Goal: Complete application form

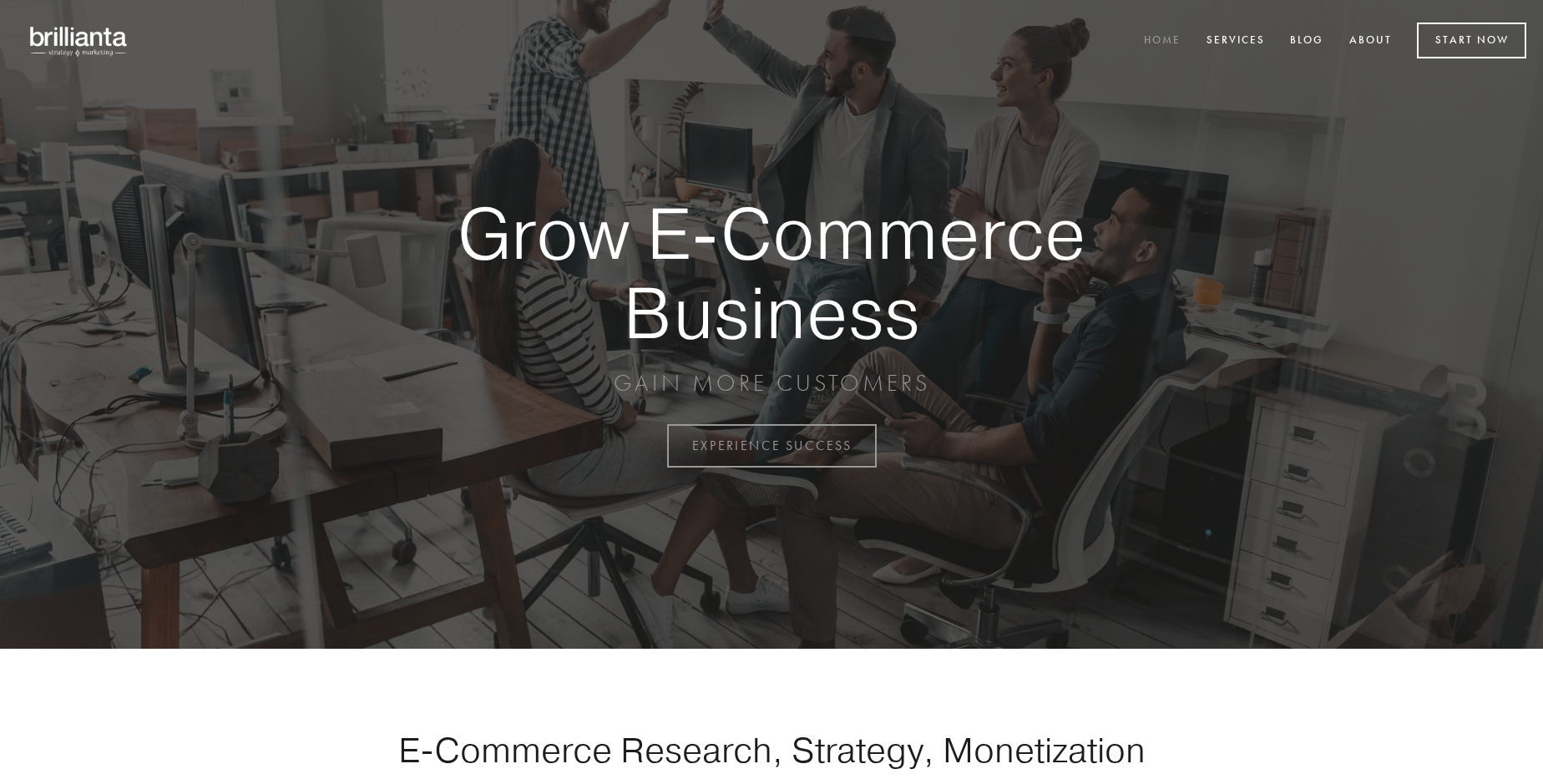
scroll to position [4376, 0]
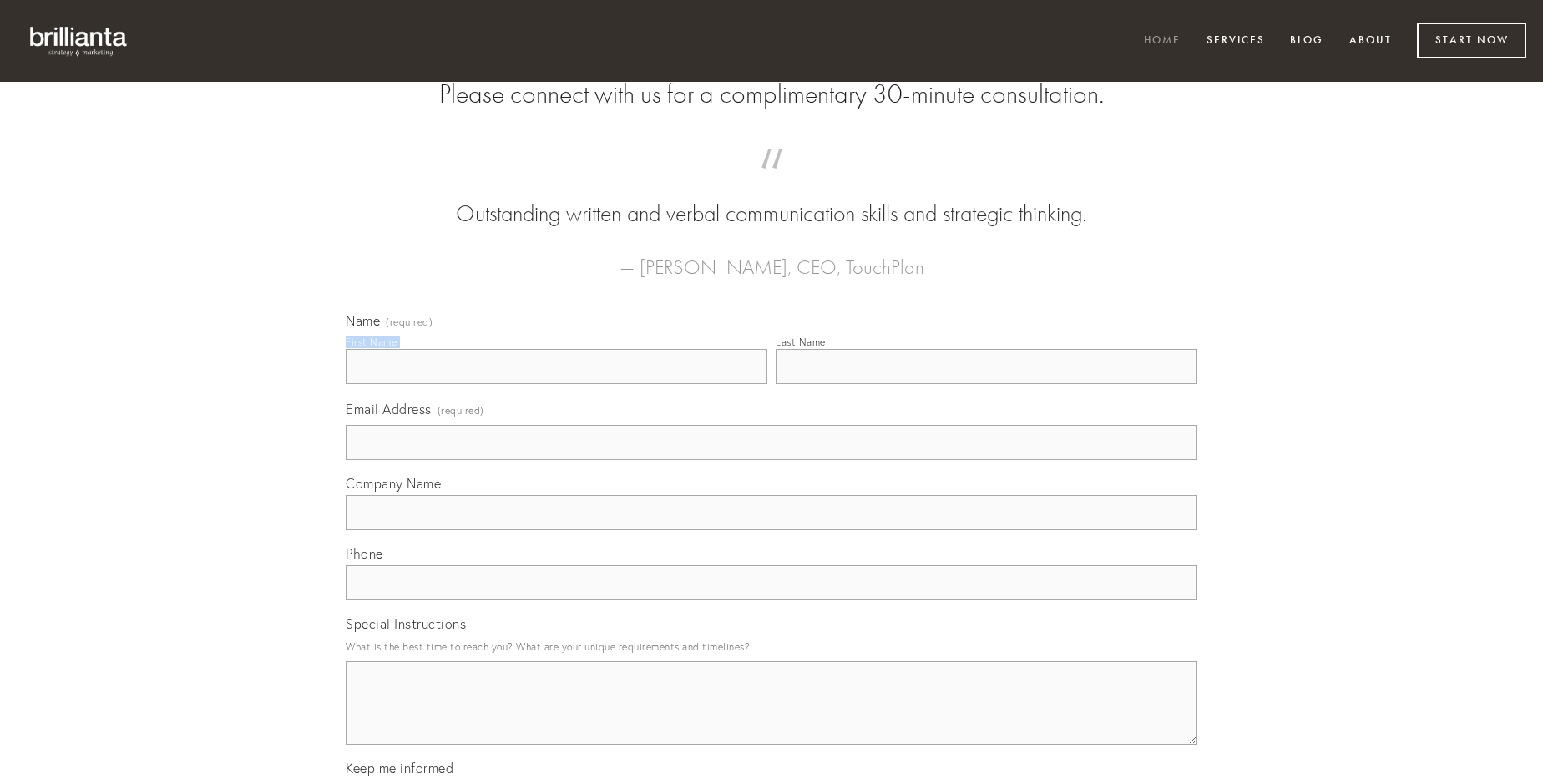
type input "[PERSON_NAME]"
click at [986, 384] on input "Last Name" at bounding box center [986, 366] width 422 height 35
type input "[PERSON_NAME]"
click at [772, 460] on input "Email Address (required)" at bounding box center [771, 443] width 852 height 35
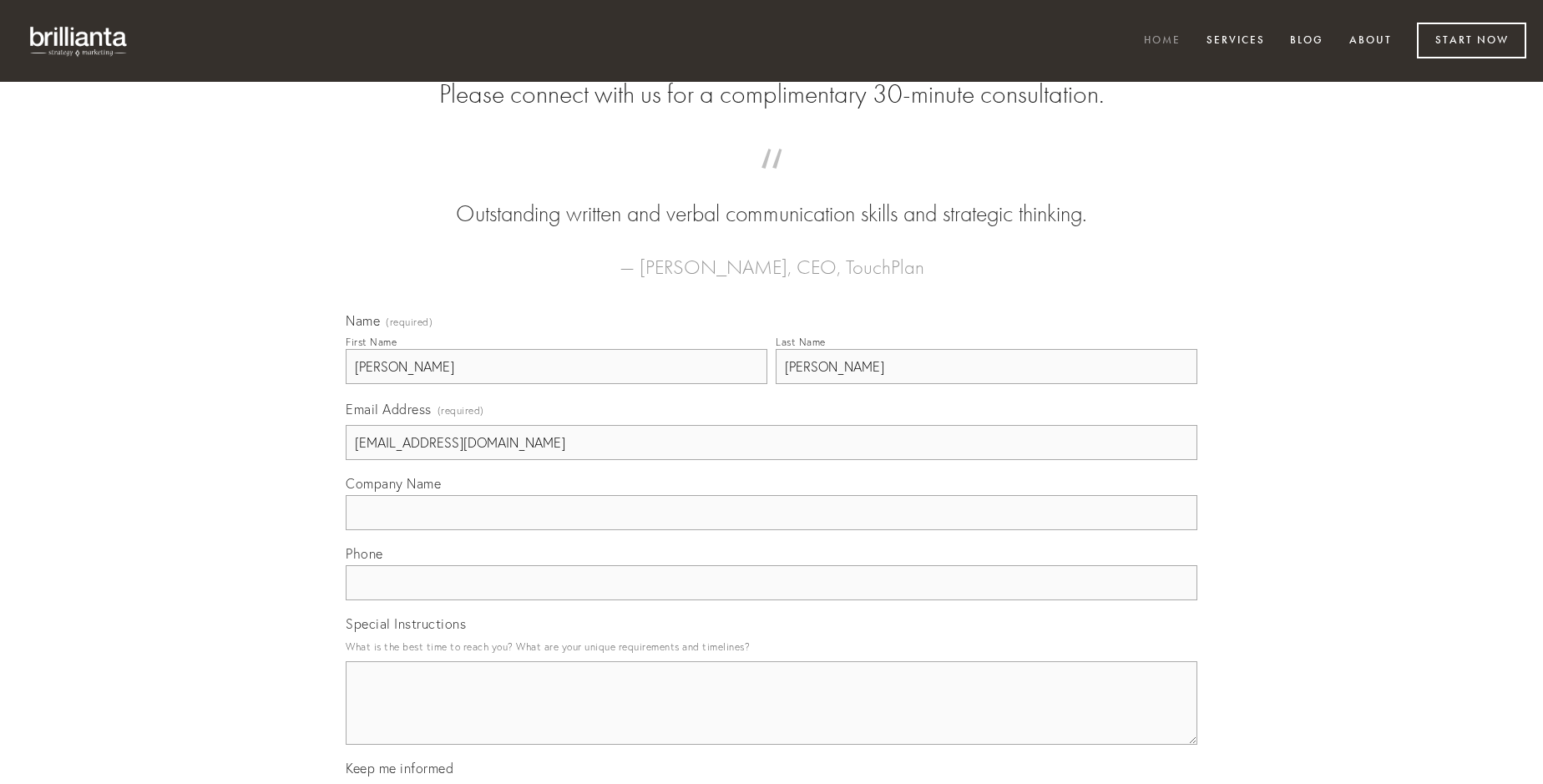
type input "[EMAIL_ADDRESS][DOMAIN_NAME]"
click at [772, 531] on input "Company Name" at bounding box center [771, 513] width 852 height 35
type input "dolore"
click at [772, 600] on input "text" at bounding box center [771, 583] width 852 height 35
click at [772, 718] on textarea "Special Instructions" at bounding box center [771, 702] width 852 height 83
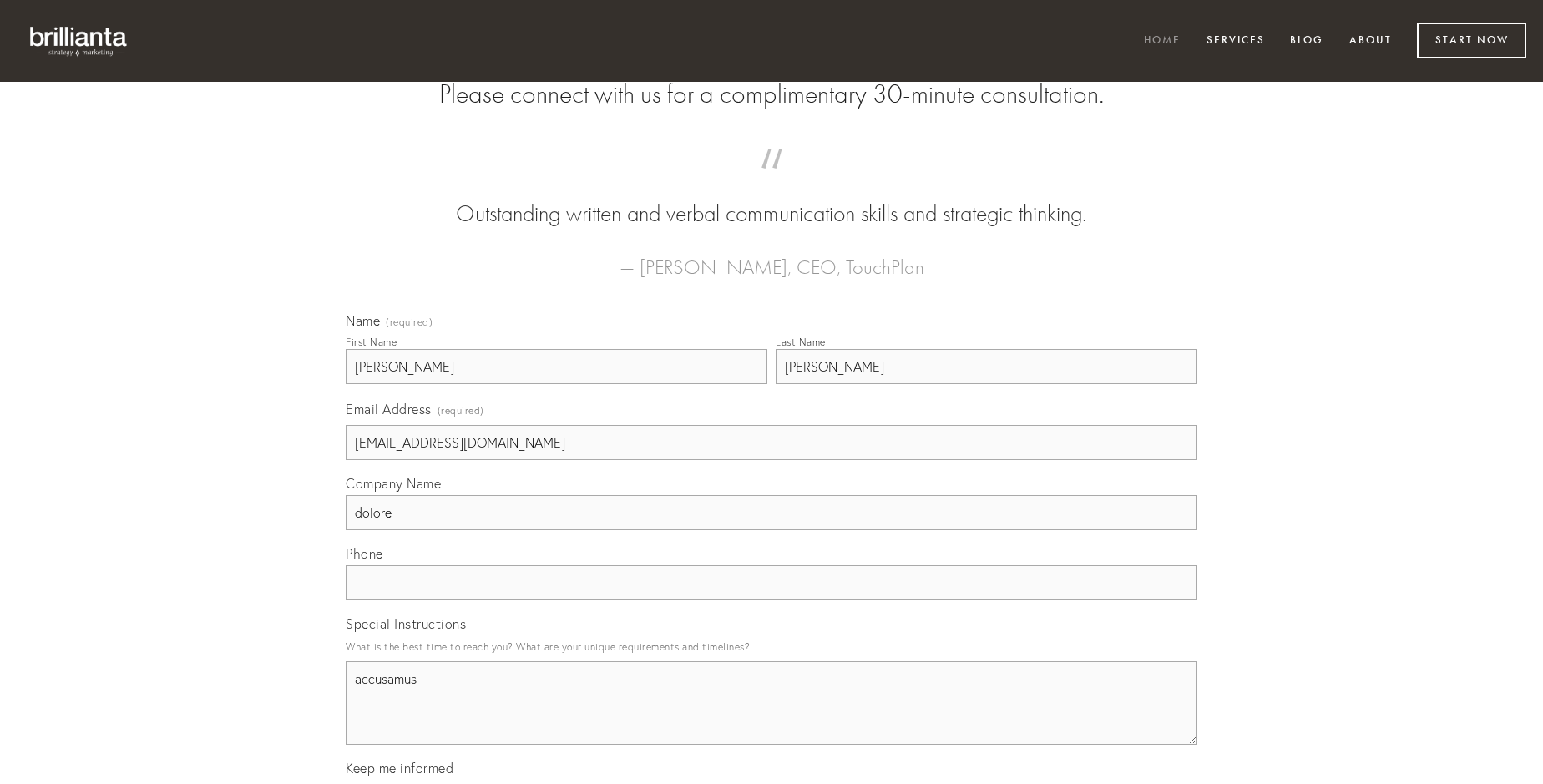
type textarea "accusamus"
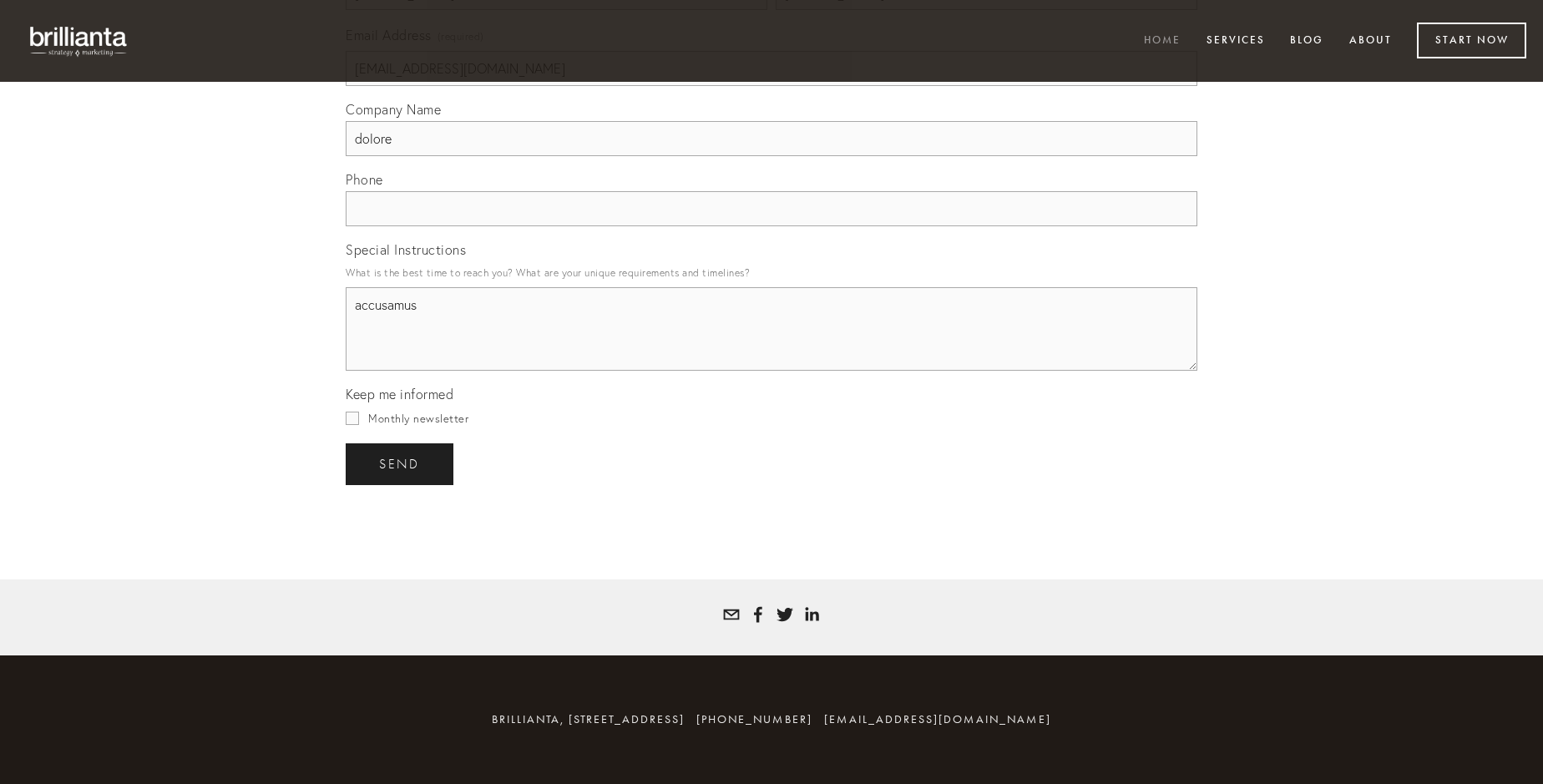
click at [401, 463] on span "send" at bounding box center [399, 464] width 41 height 15
